Goal: Information Seeking & Learning: Find specific fact

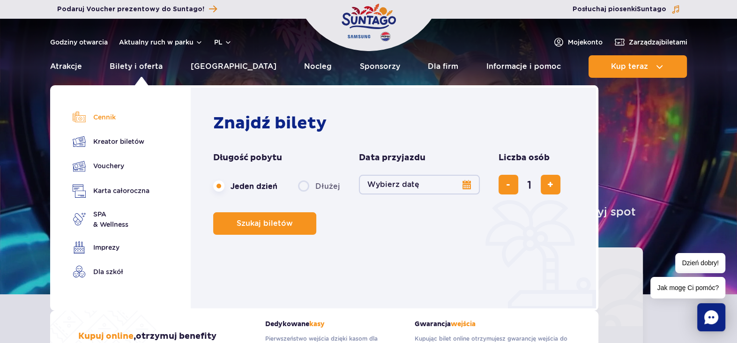
click at [92, 114] on link "Cennik" at bounding box center [111, 117] width 77 height 13
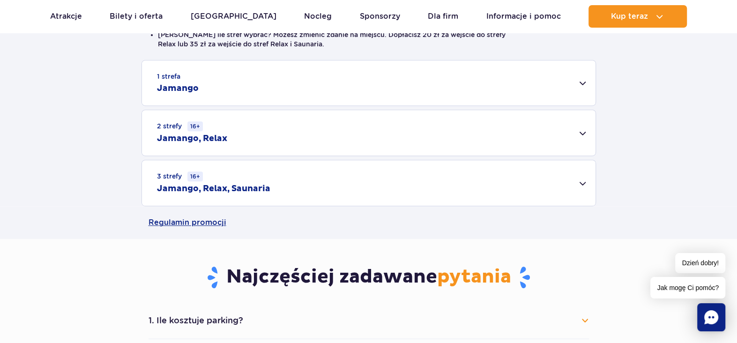
scroll to position [281, 0]
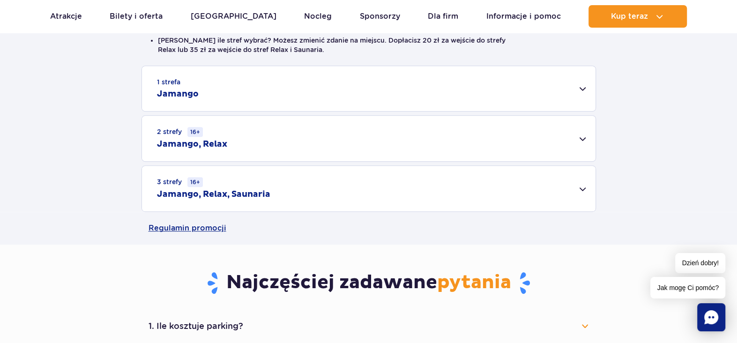
click at [175, 96] on h2 "Jamango" at bounding box center [178, 94] width 42 height 11
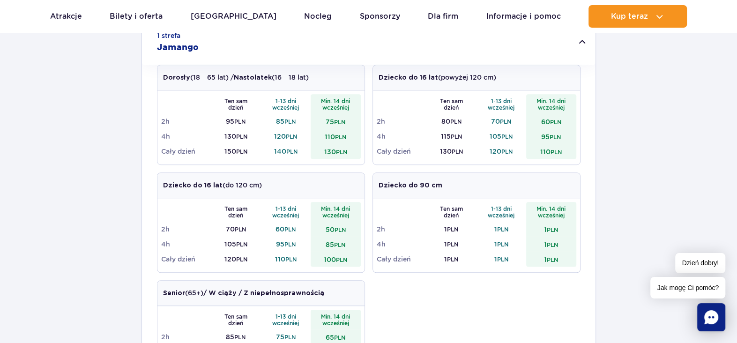
scroll to position [328, 0]
drag, startPoint x: 224, startPoint y: 135, endPoint x: 246, endPoint y: 132, distance: 22.7
click at [246, 132] on td "130 PLN" at bounding box center [236, 135] width 50 height 15
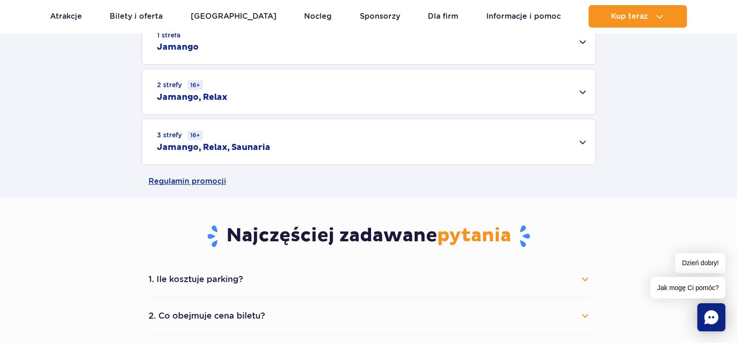
click at [582, 95] on div "2 strefy 16+ Jamango, Relax" at bounding box center [368, 91] width 453 height 45
